Goal: Task Accomplishment & Management: Use online tool/utility

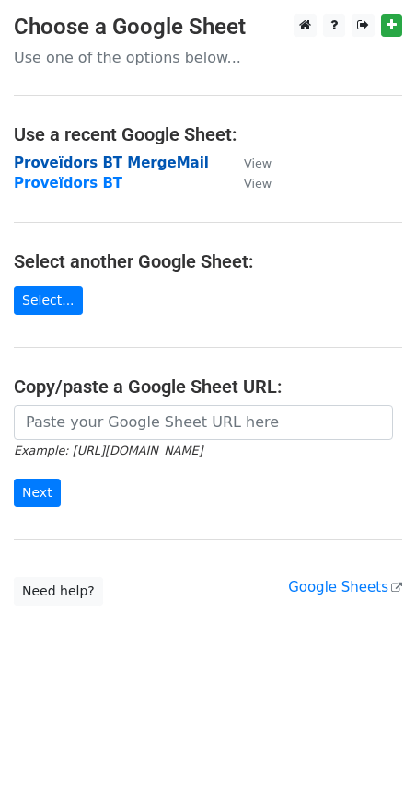
click at [139, 164] on strong "Proveïdors BT MergeMail" at bounding box center [111, 163] width 195 height 17
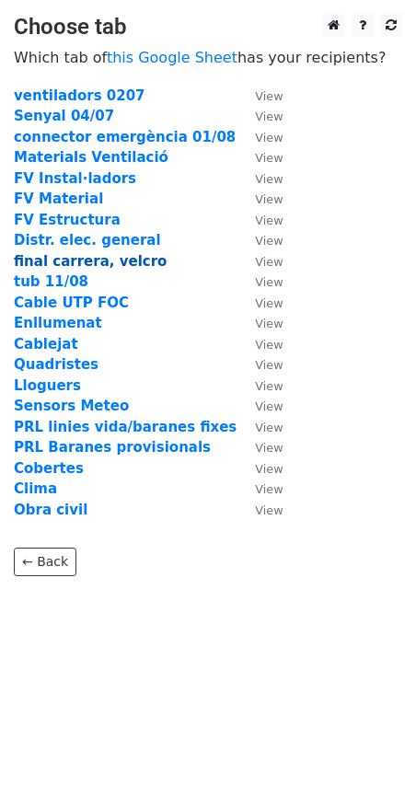
click at [103, 260] on strong "final carrera, velcro" at bounding box center [90, 261] width 153 height 17
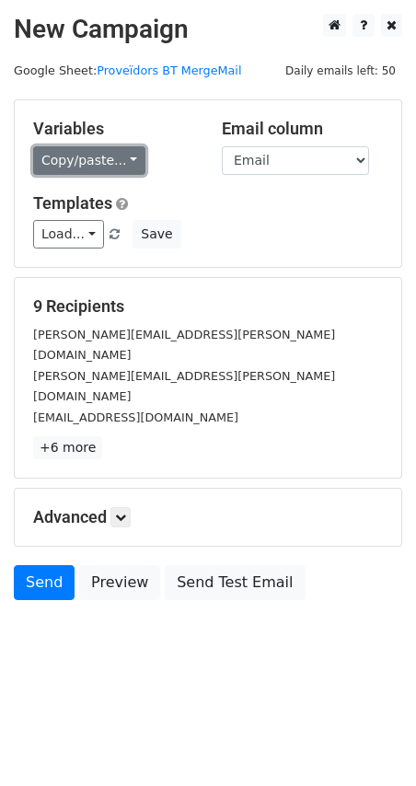
click at [115, 155] on link "Copy/paste..." at bounding box center [89, 160] width 112 height 29
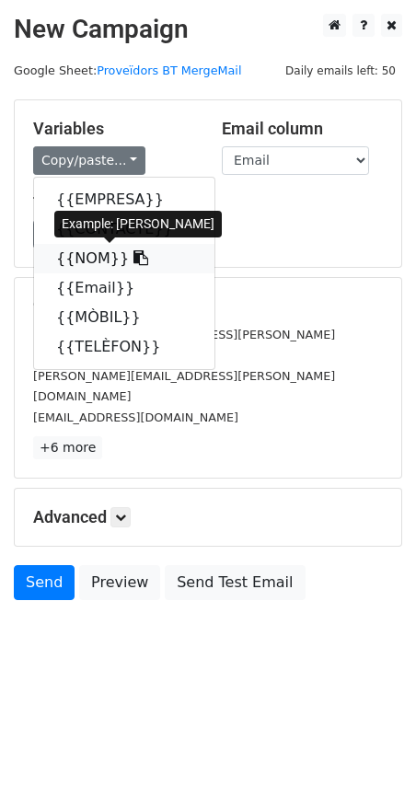
click at [133, 259] on icon at bounding box center [140, 257] width 15 height 15
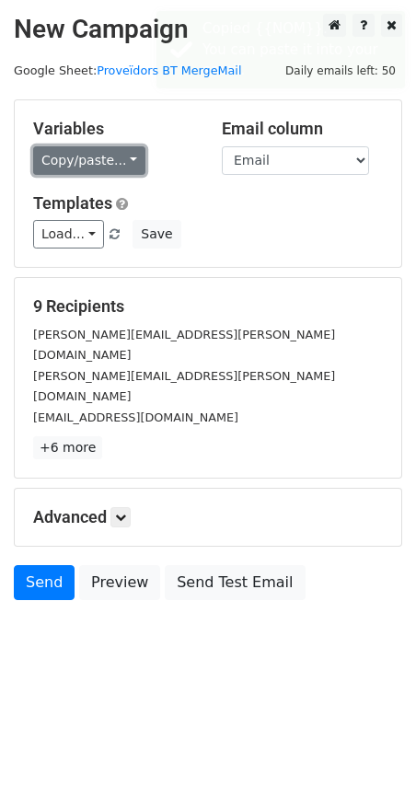
click at [119, 158] on link "Copy/paste..." at bounding box center [89, 160] width 112 height 29
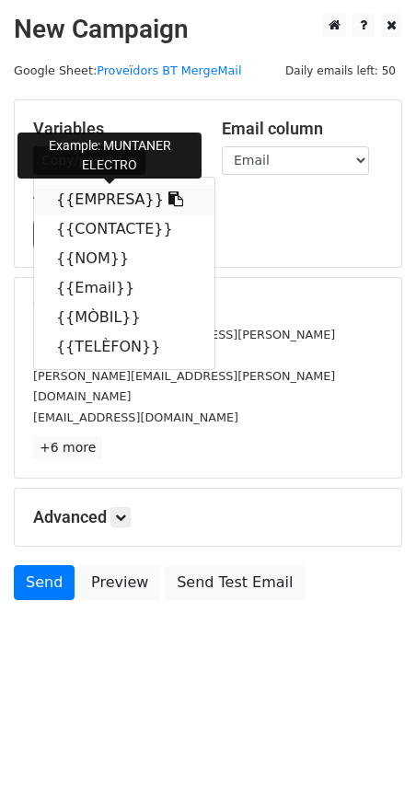
click at [168, 197] on icon at bounding box center [175, 198] width 15 height 15
